Goal: Navigation & Orientation: Find specific page/section

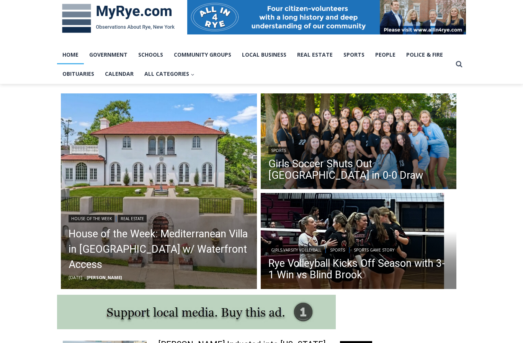
scroll to position [137, 0]
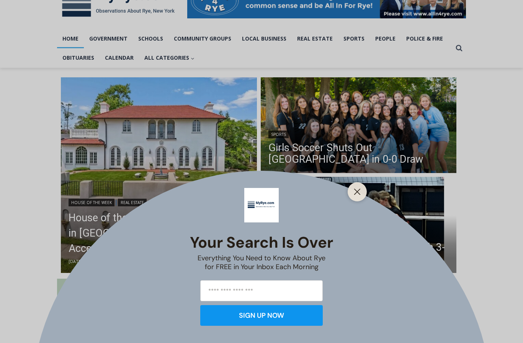
click at [355, 197] on button "Close" at bounding box center [357, 191] width 11 height 11
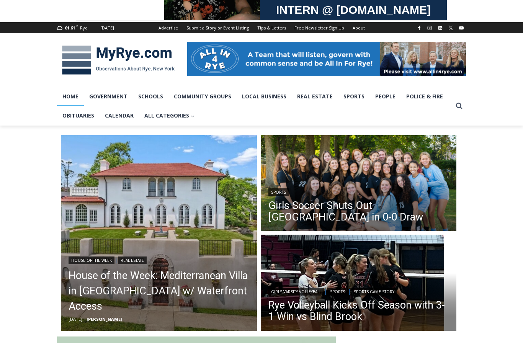
scroll to position [79, 0]
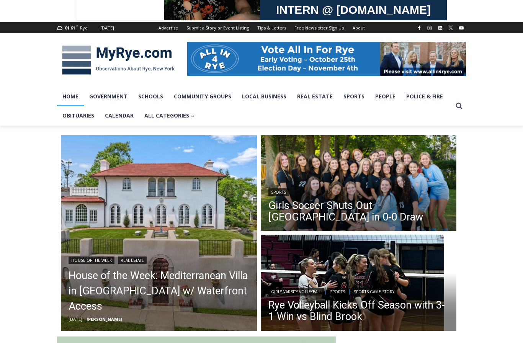
click at [383, 101] on link "People" at bounding box center [385, 96] width 31 height 19
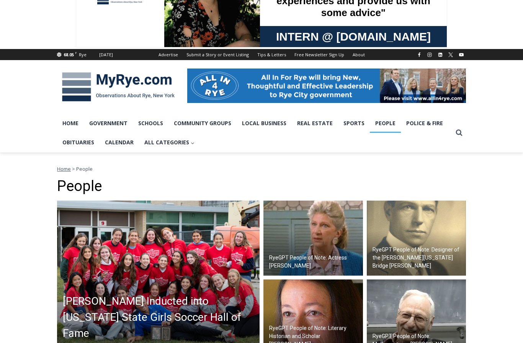
scroll to position [52, 0]
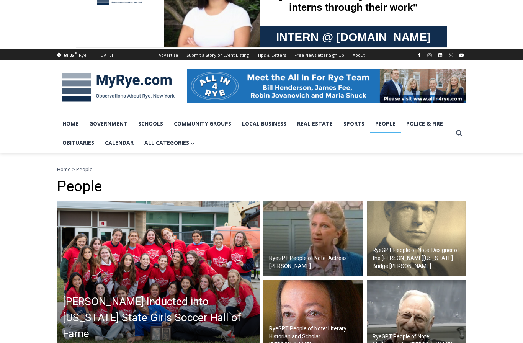
click at [430, 121] on link "Police & Fire" at bounding box center [424, 123] width 47 height 19
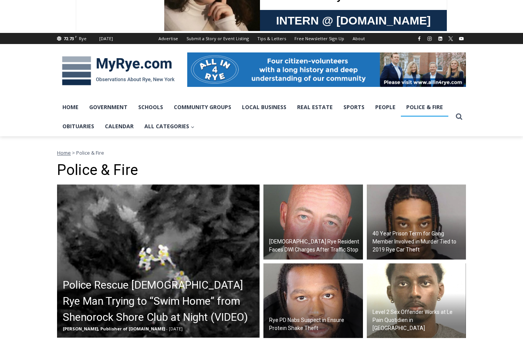
scroll to position [68, 0]
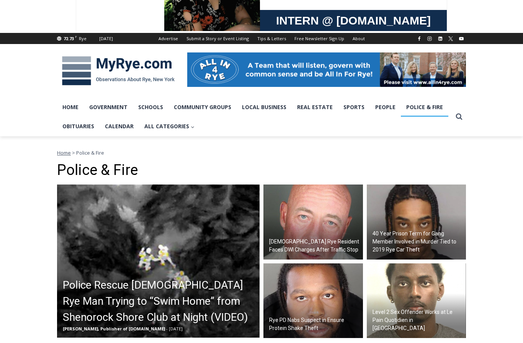
click at [74, 107] on link "Home" at bounding box center [70, 107] width 27 height 19
